Goal: Task Accomplishment & Management: Manage account settings

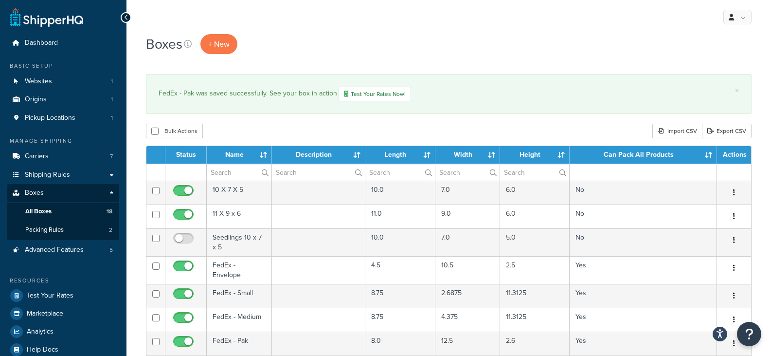
click at [236, 267] on td "FedEx - Envelope" at bounding box center [239, 270] width 65 height 28
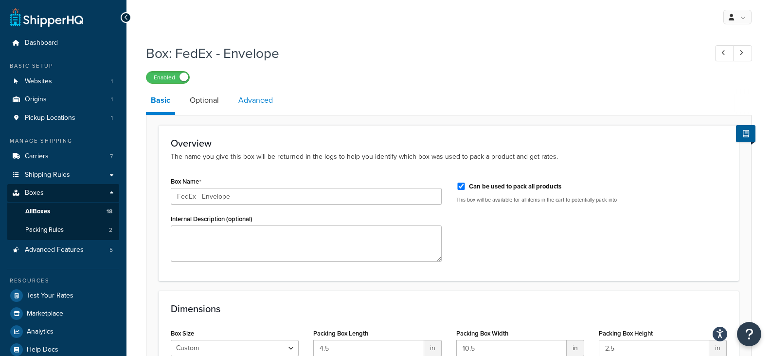
click at [257, 100] on link "Advanced" at bounding box center [256, 100] width 44 height 23
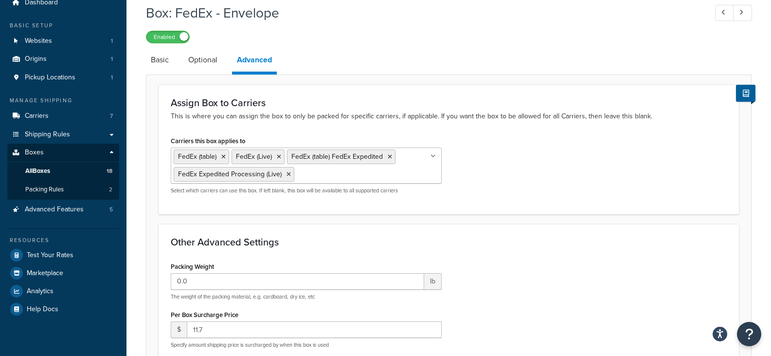
scroll to position [43, 0]
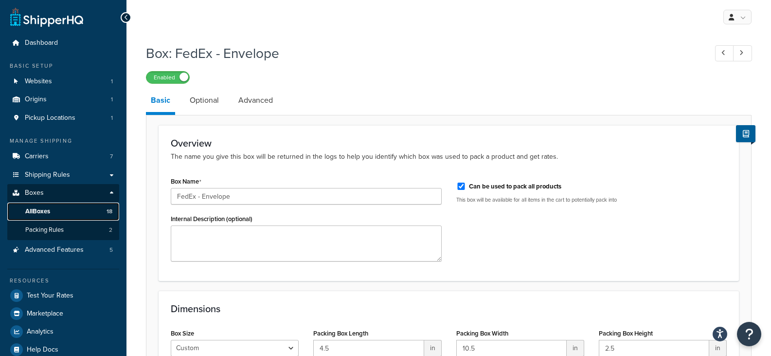
click at [39, 210] on span "All Boxes" at bounding box center [37, 211] width 25 height 8
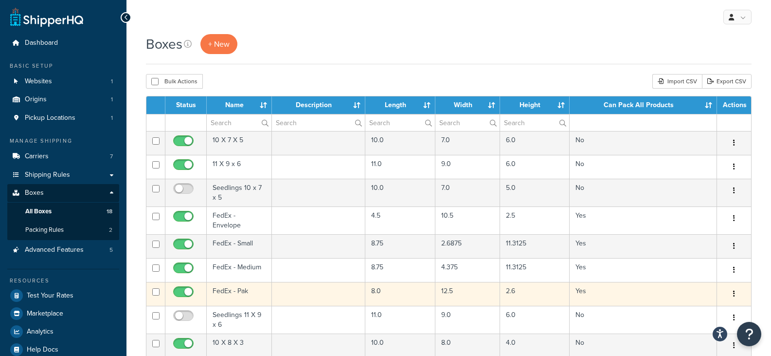
click at [227, 290] on td "FedEx - Pak" at bounding box center [239, 294] width 65 height 24
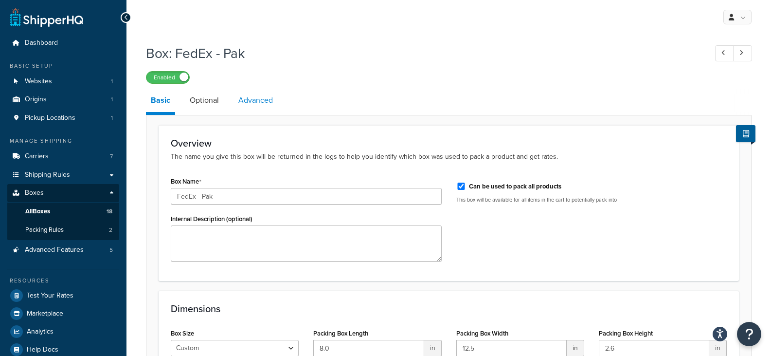
click at [258, 103] on link "Advanced" at bounding box center [256, 100] width 44 height 23
click at [50, 209] on span "All Boxes" at bounding box center [37, 211] width 25 height 8
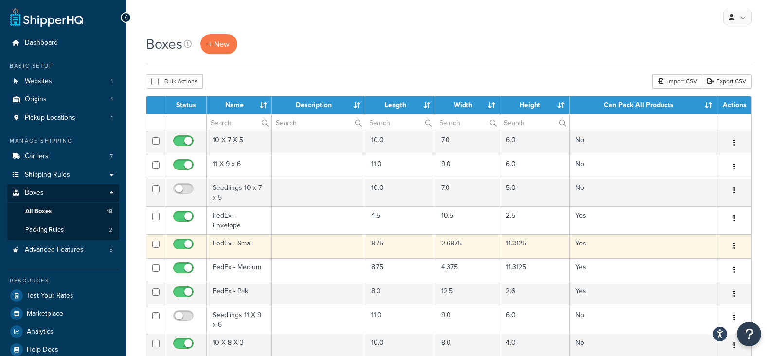
click at [236, 238] on td "FedEx - Small" at bounding box center [239, 246] width 65 height 24
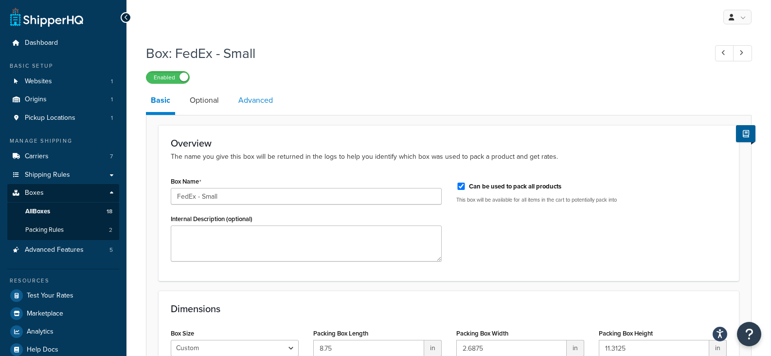
click at [255, 96] on link "Advanced" at bounding box center [256, 100] width 44 height 23
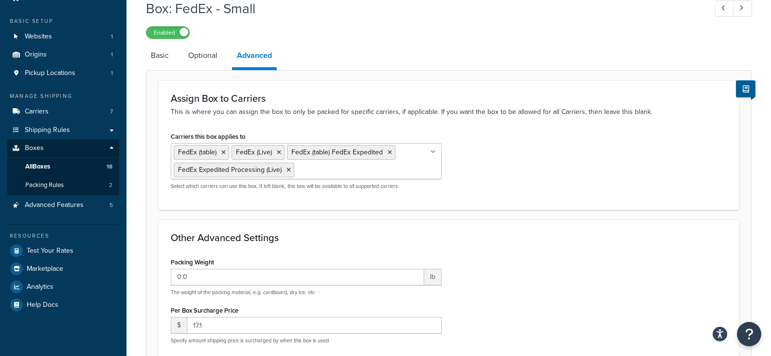
scroll to position [46, 0]
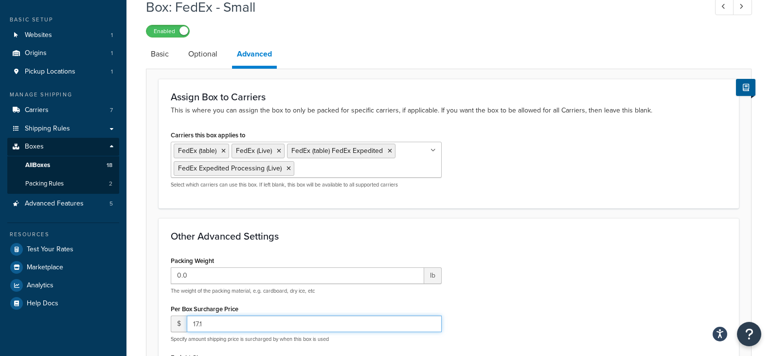
click at [211, 324] on input "17.1" at bounding box center [314, 323] width 255 height 17
type input "17.35"
click at [586, 272] on div "Packing Weight 0.0 lb The weight of the packing material, e.g. cardboard, dry i…" at bounding box center [449, 357] width 571 height 207
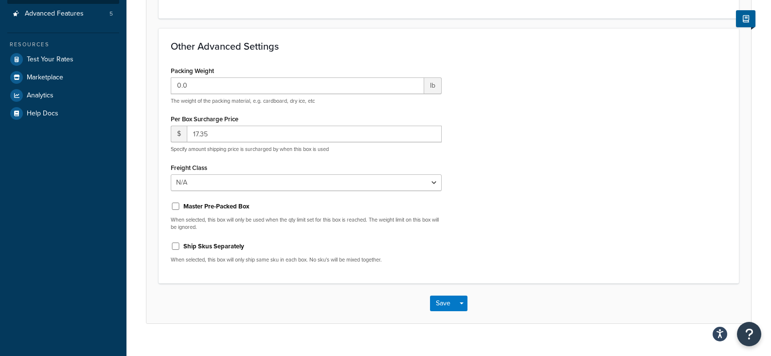
scroll to position [253, 0]
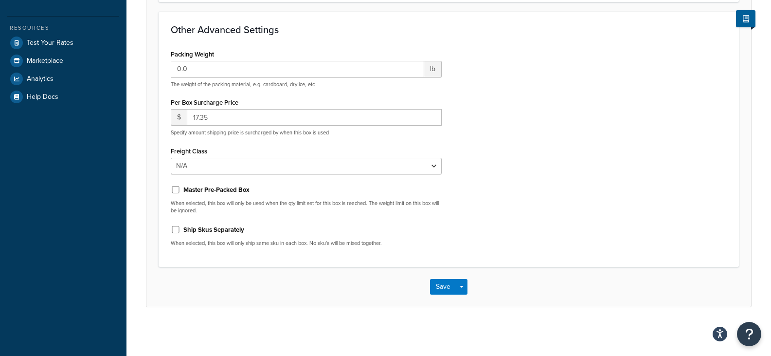
click at [451, 275] on div "Save Save Dropdown Save and Edit Save and Duplicate Save and Create New" at bounding box center [449, 287] width 605 height 40
click at [442, 285] on button "Save" at bounding box center [443, 287] width 26 height 16
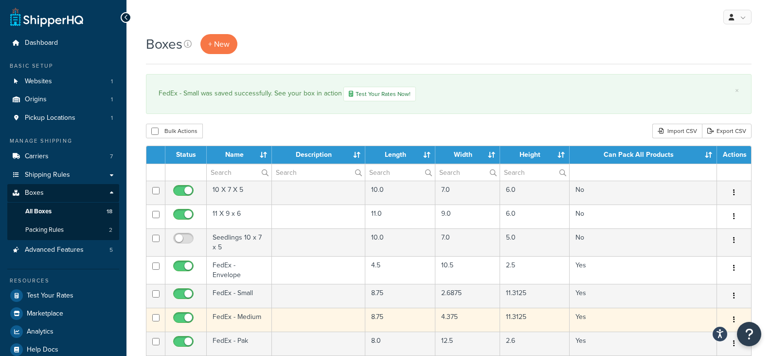
click at [234, 308] on td "FedEx - Medium" at bounding box center [239, 320] width 65 height 24
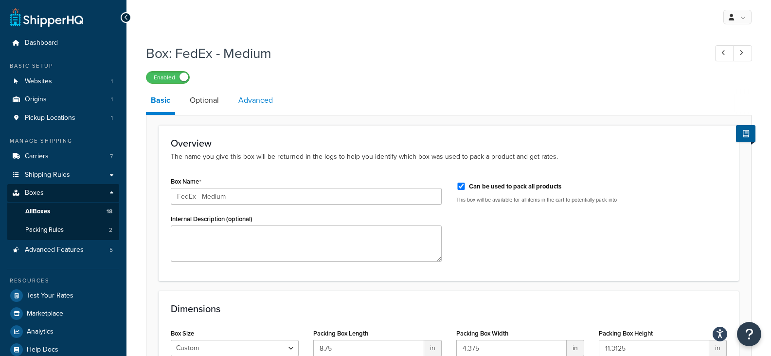
click at [253, 99] on link "Advanced" at bounding box center [256, 100] width 44 height 23
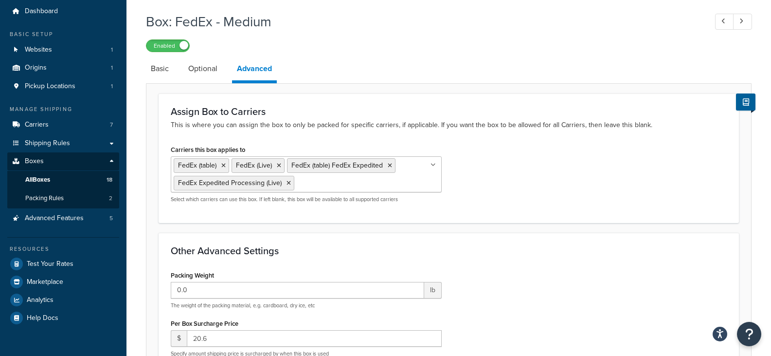
scroll to position [33, 0]
